Goal: Transaction & Acquisition: Obtain resource

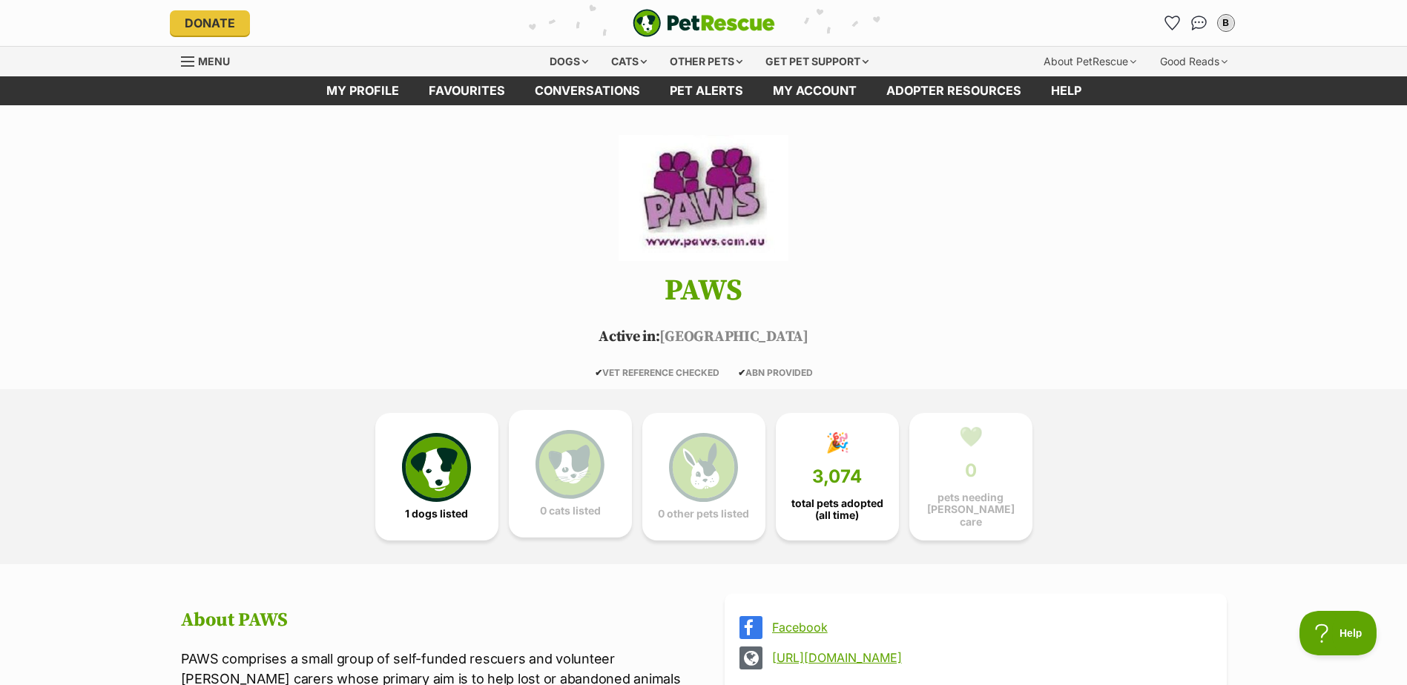
click at [559, 437] on img at bounding box center [569, 464] width 68 height 68
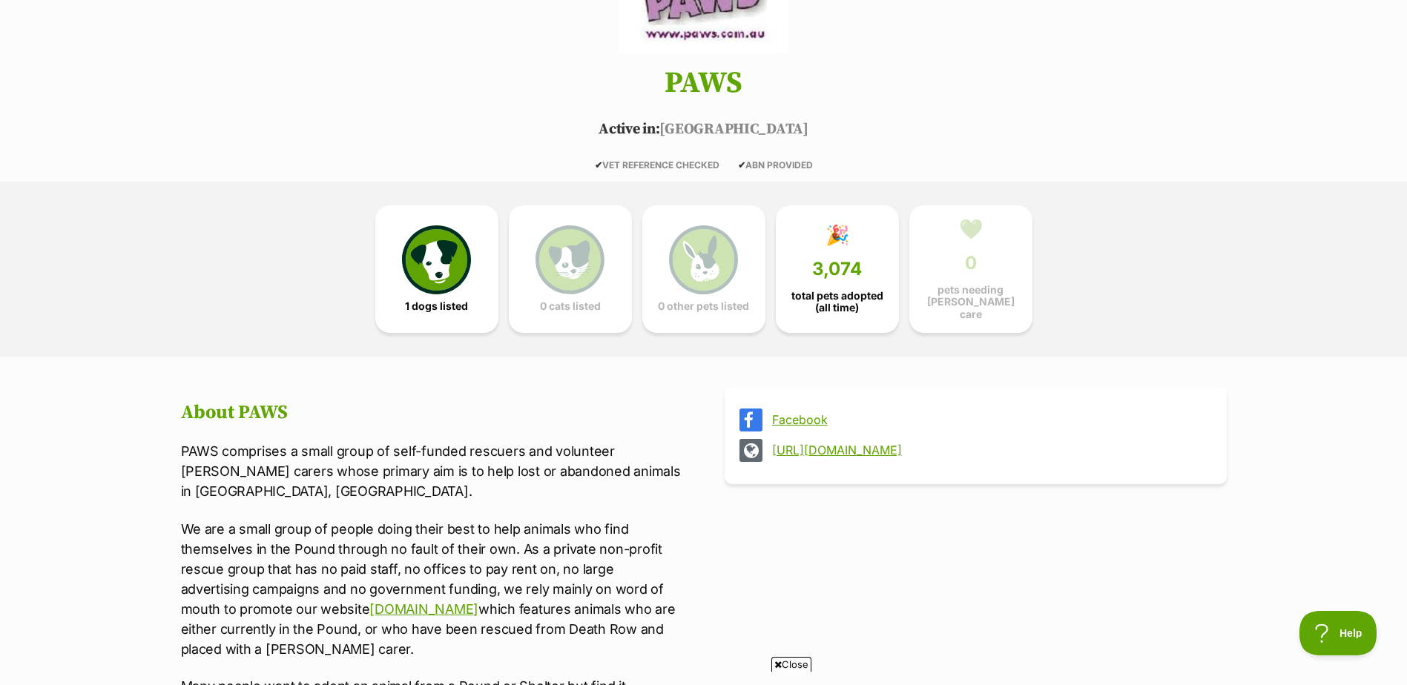
scroll to position [47, 0]
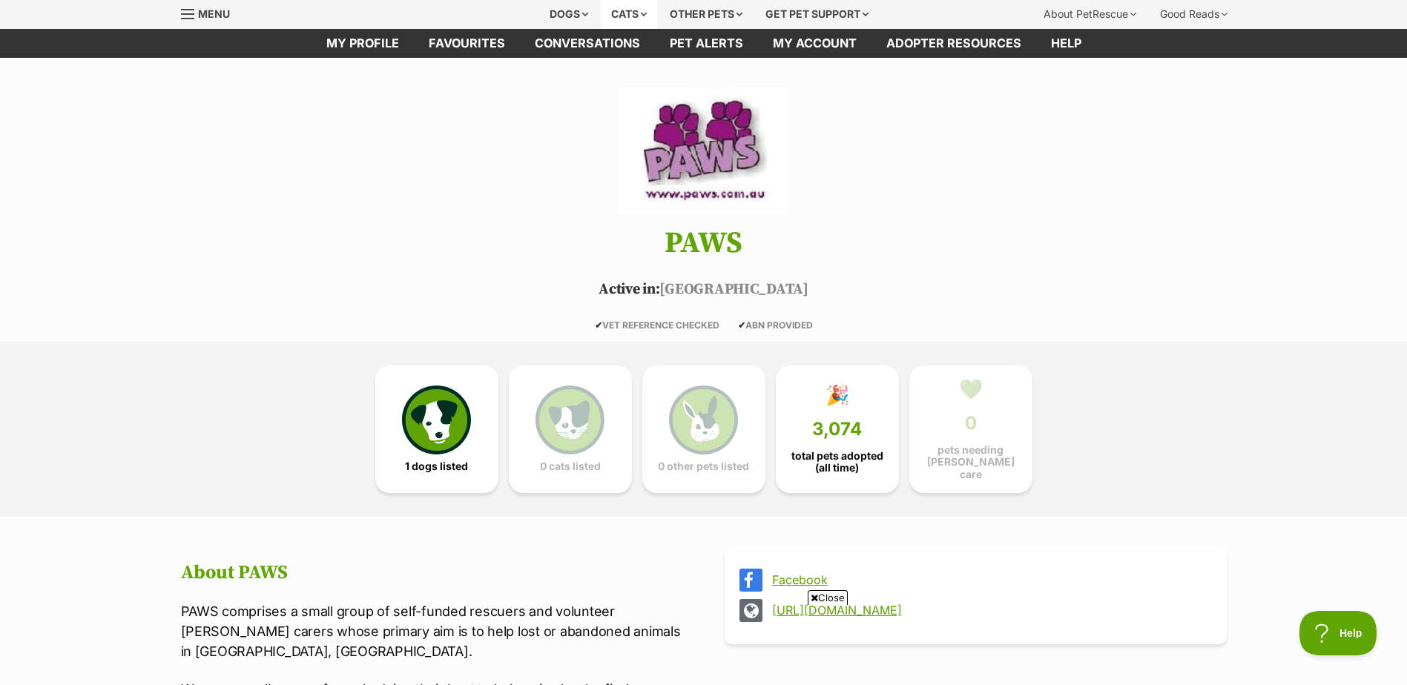
click at [621, 8] on div "Cats" at bounding box center [629, 14] width 56 height 30
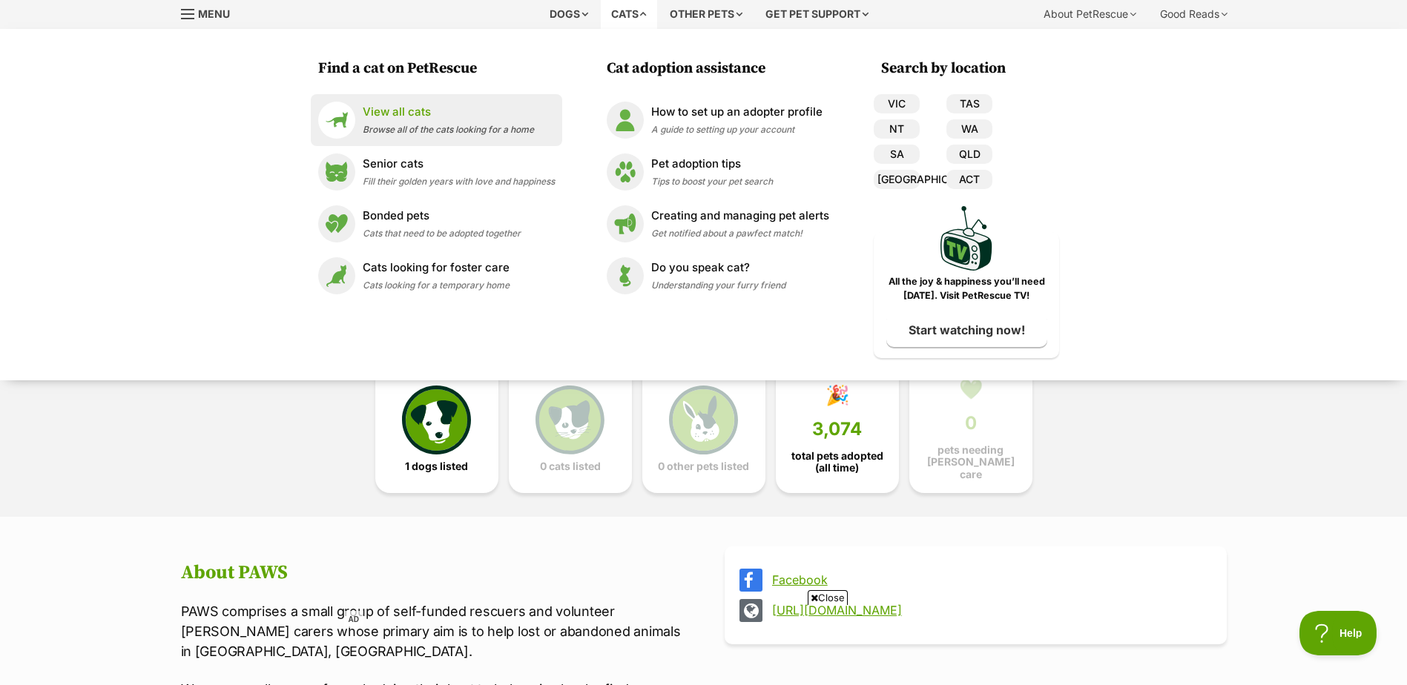
click at [434, 111] on p "View all cats" at bounding box center [448, 112] width 171 height 17
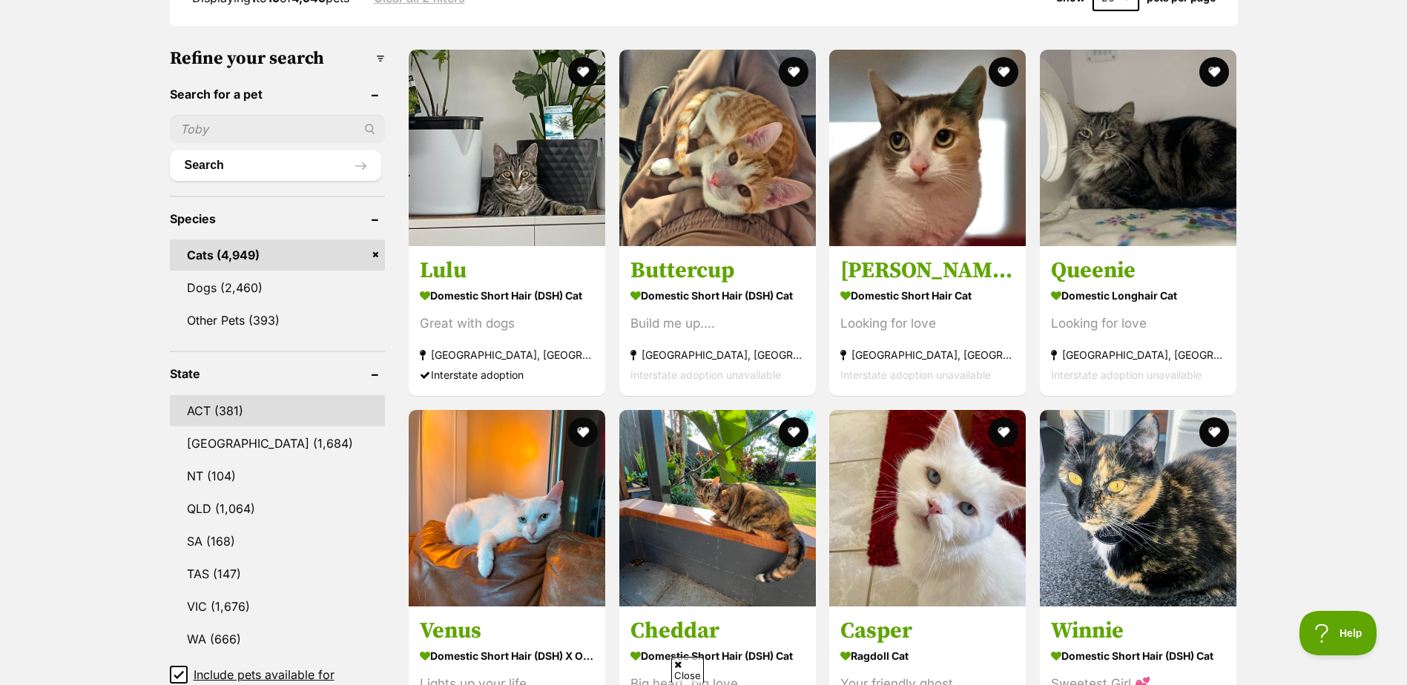
scroll to position [445, 0]
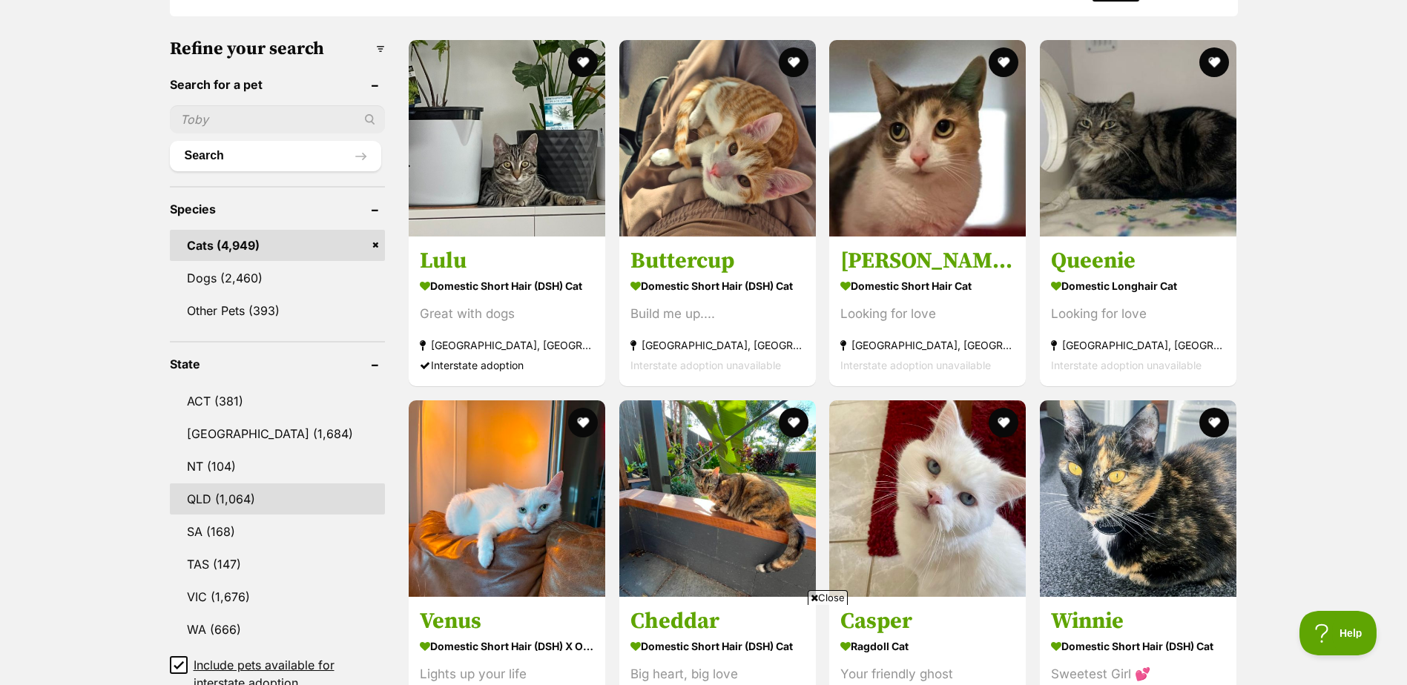
click at [214, 483] on link "QLD (1,064)" at bounding box center [278, 498] width 216 height 31
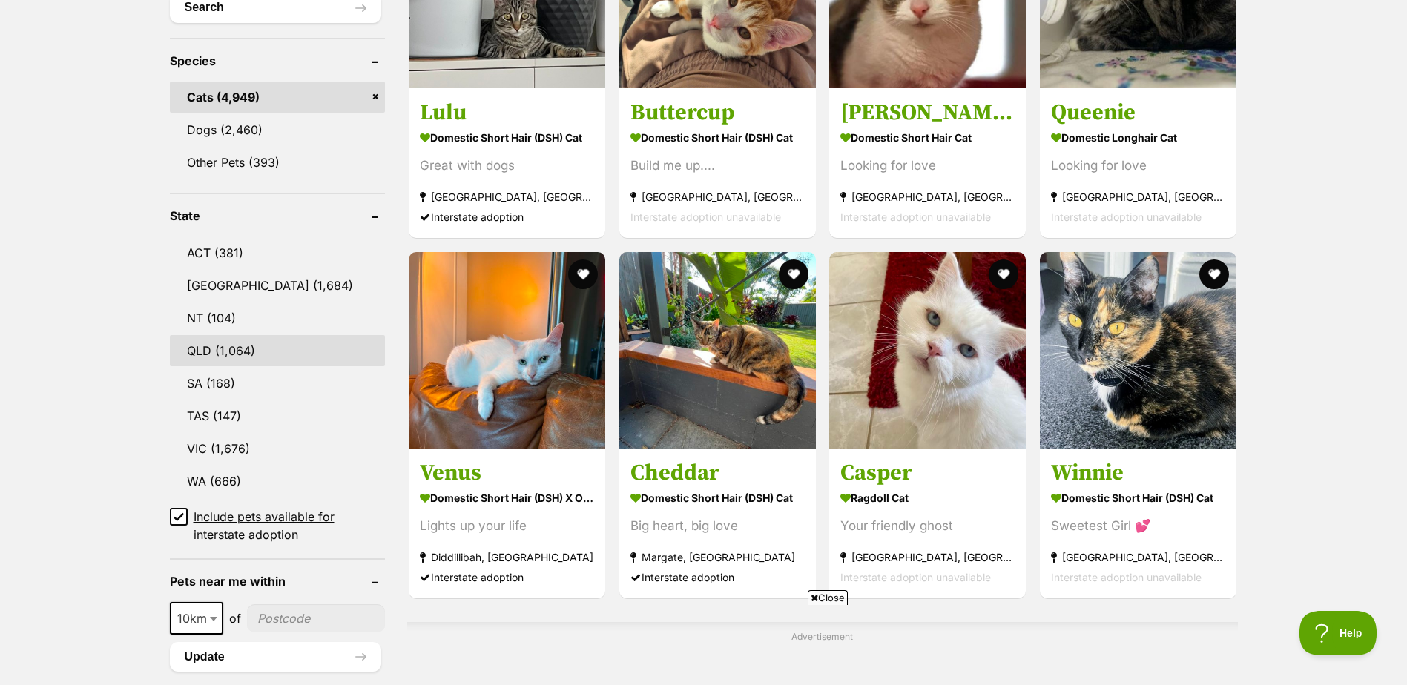
scroll to position [816, 0]
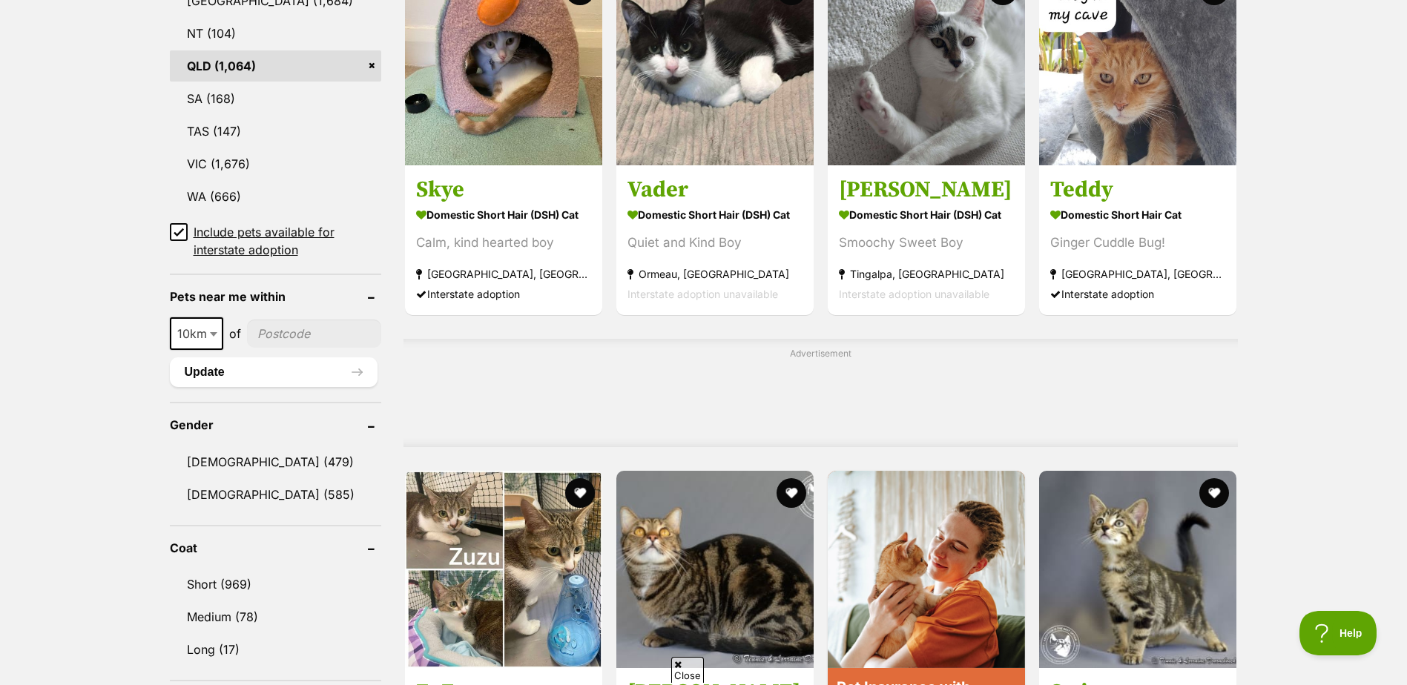
scroll to position [890, 0]
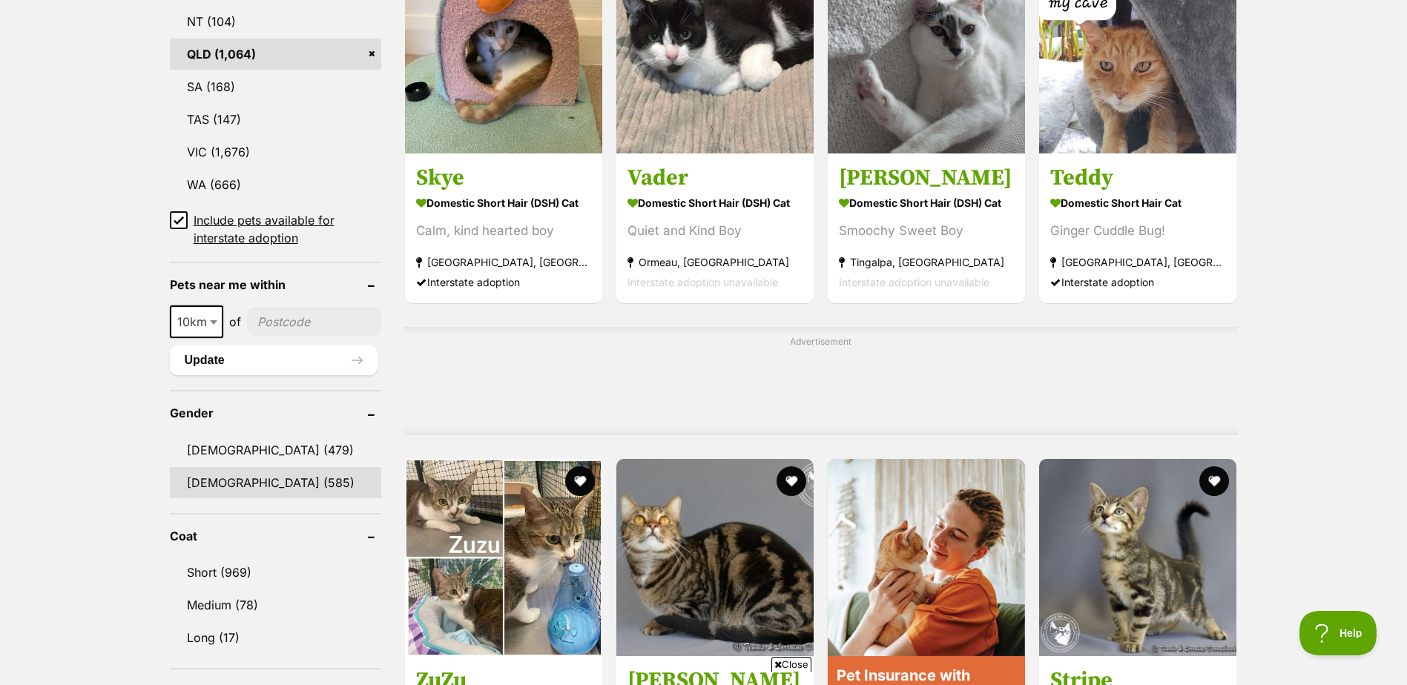
click at [207, 480] on link "Female (585)" at bounding box center [275, 482] width 211 height 31
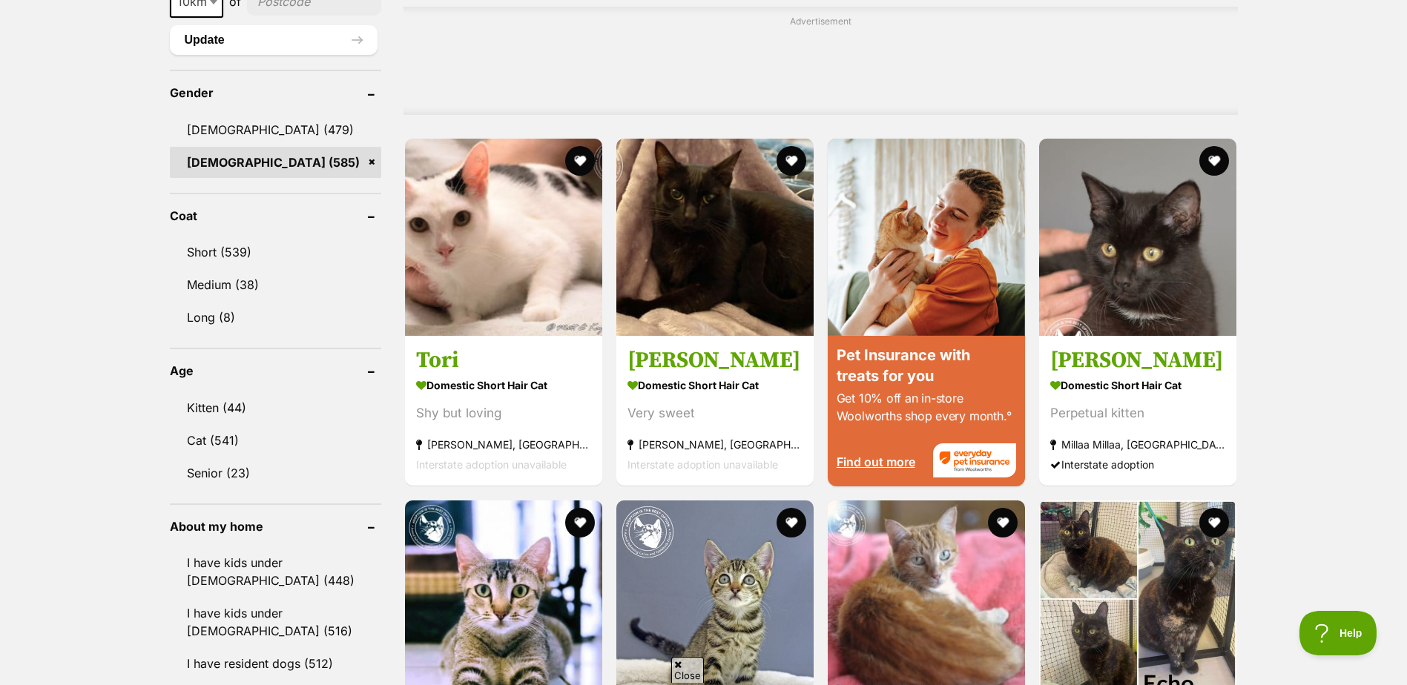
scroll to position [1260, 0]
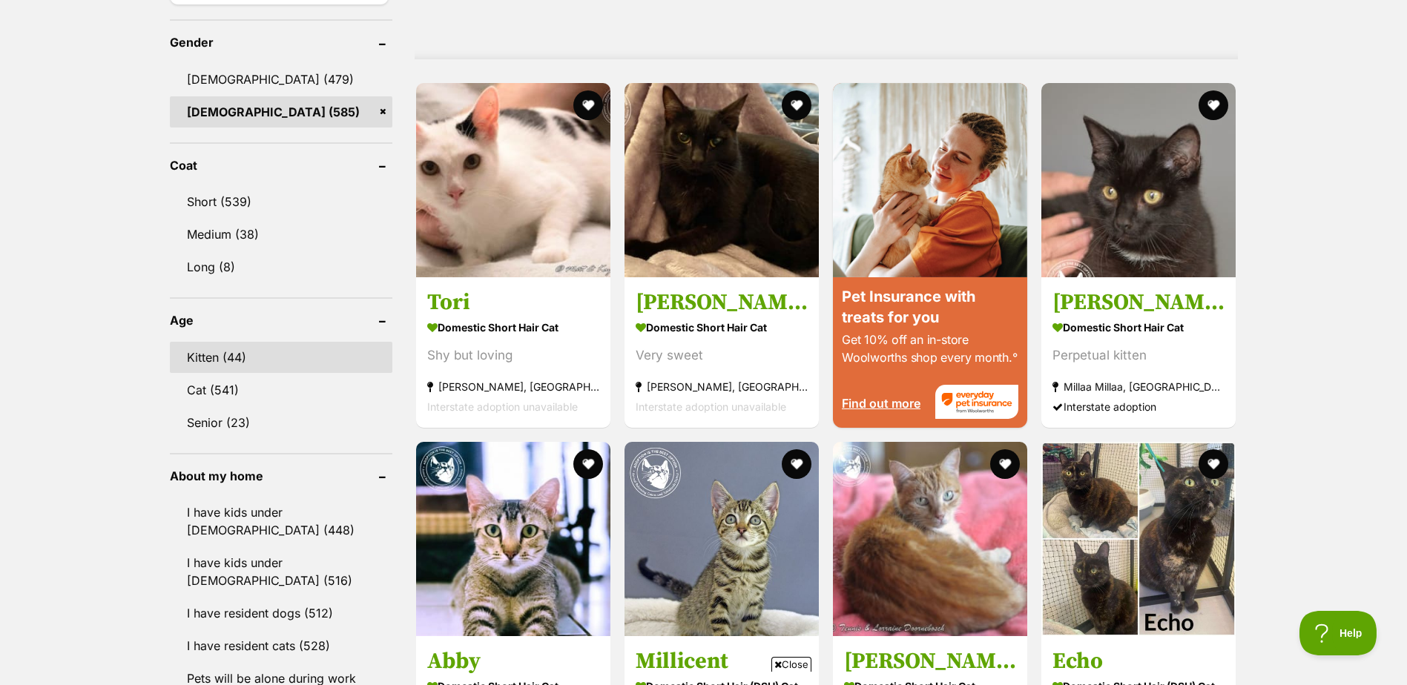
click at [220, 362] on link "Kitten (44)" at bounding box center [281, 357] width 222 height 31
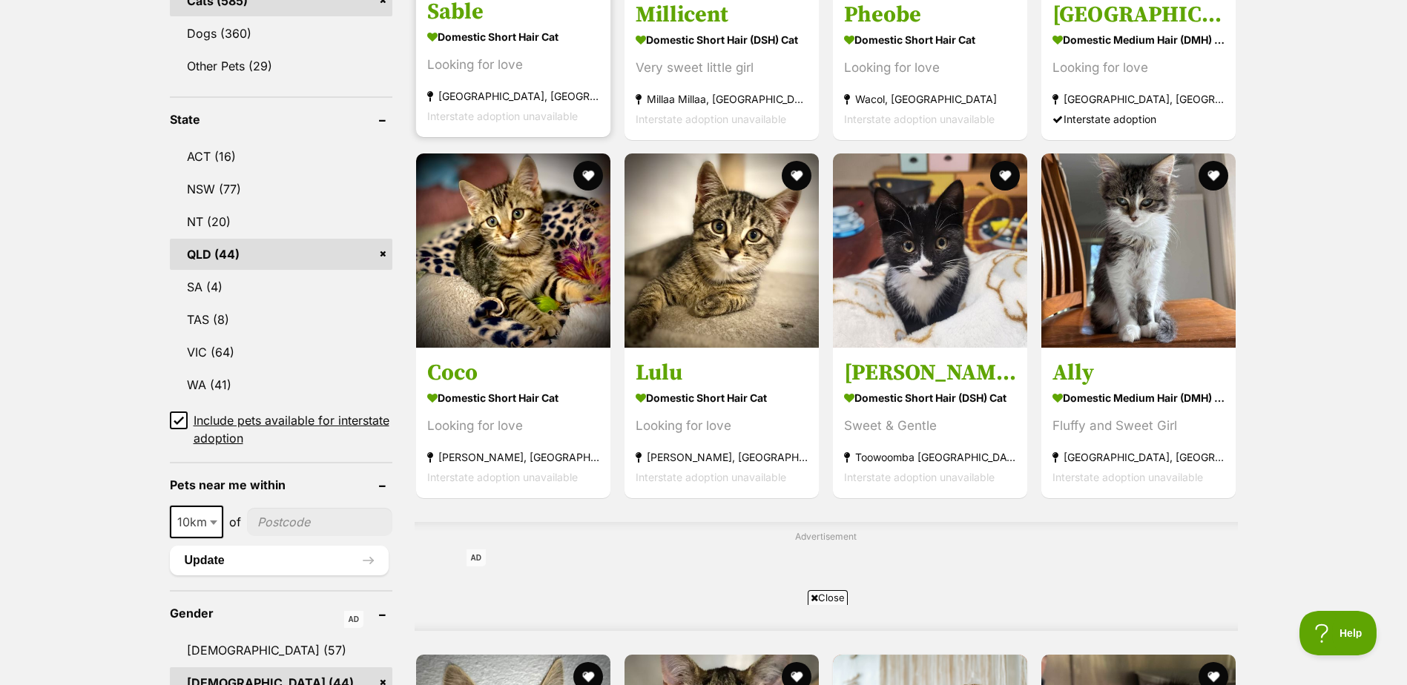
scroll to position [519, 0]
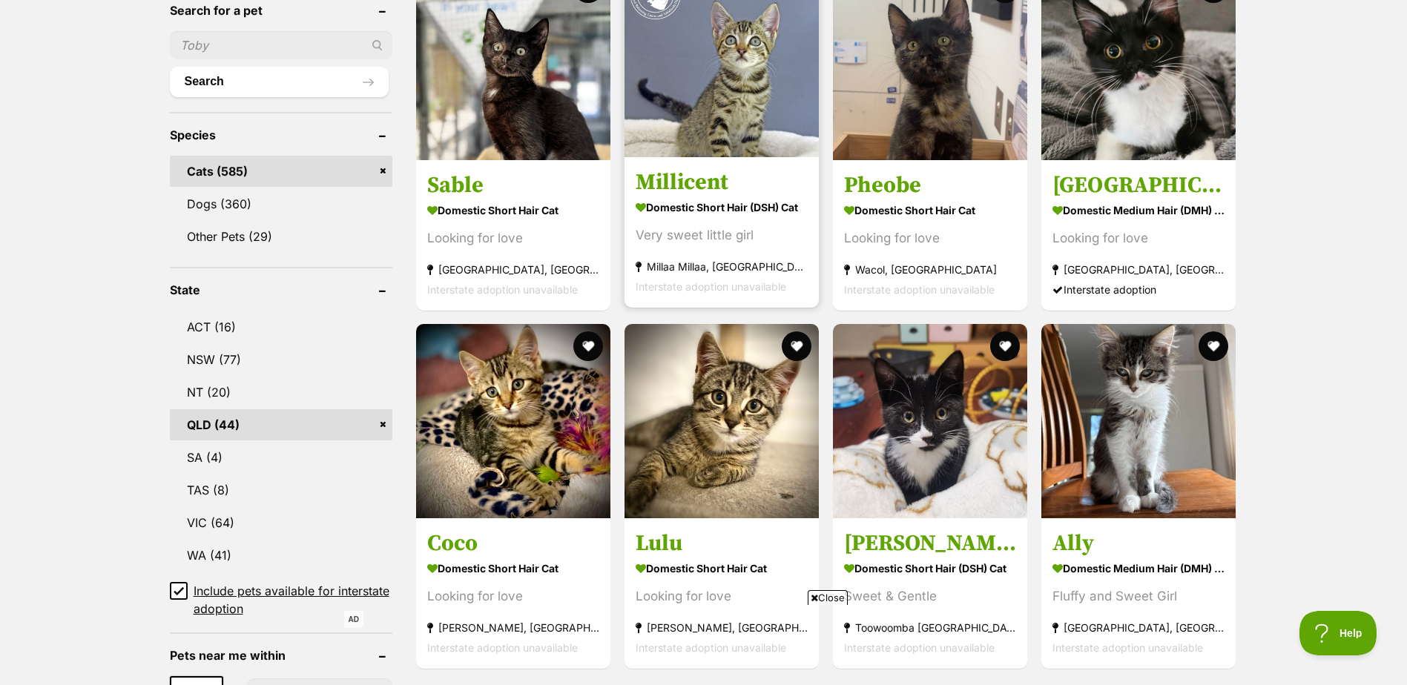
click at [642, 247] on section "Domestic Short Hair (DSH) Cat Very sweet little girl [GEOGRAPHIC_DATA], [GEOGRA…" at bounding box center [721, 246] width 172 height 100
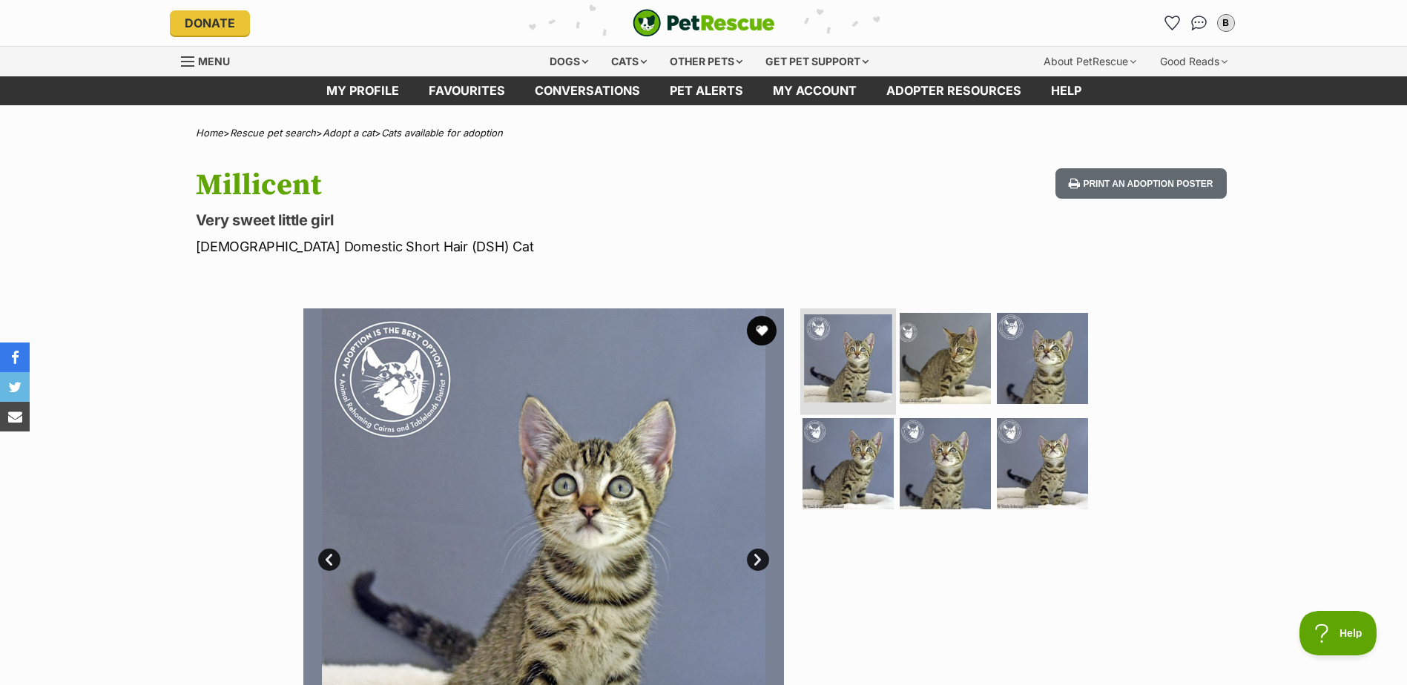
click at [859, 363] on img at bounding box center [848, 358] width 88 height 88
